Goal: Find specific page/section: Find specific page/section

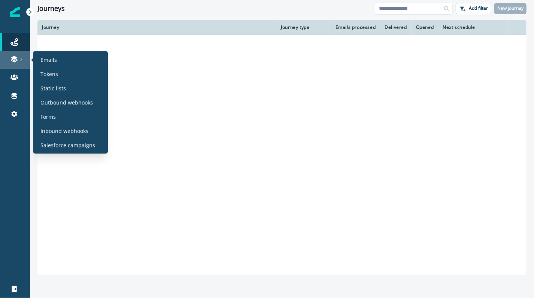
click at [19, 59] on icon at bounding box center [21, 60] width 4 height 4
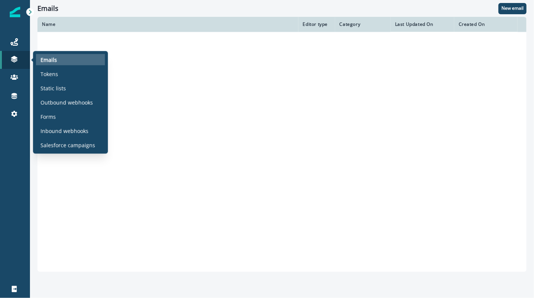
click at [40, 59] on div "Emails" at bounding box center [70, 59] width 69 height 11
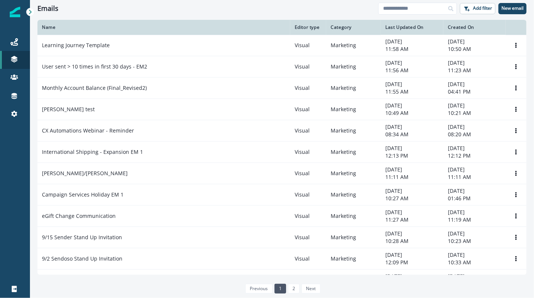
click at [147, 8] on div "Emails" at bounding box center [207, 8] width 341 height 8
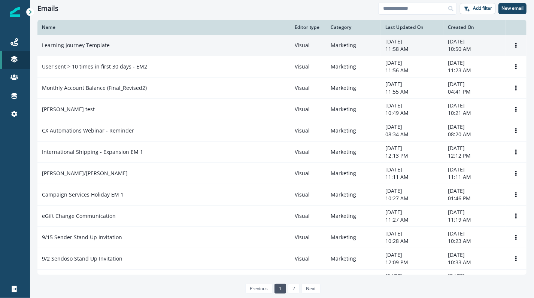
click at [109, 42] on div "Learning Journey Template" at bounding box center [164, 45] width 244 height 7
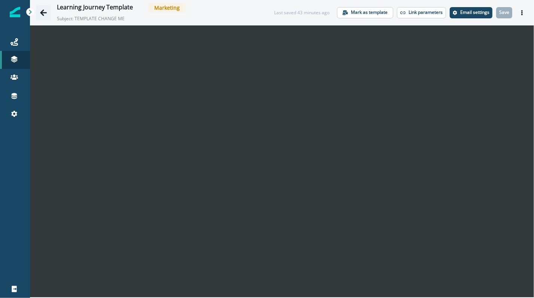
click at [45, 13] on icon "Go back" at bounding box center [43, 12] width 7 height 6
